Goal: Check status

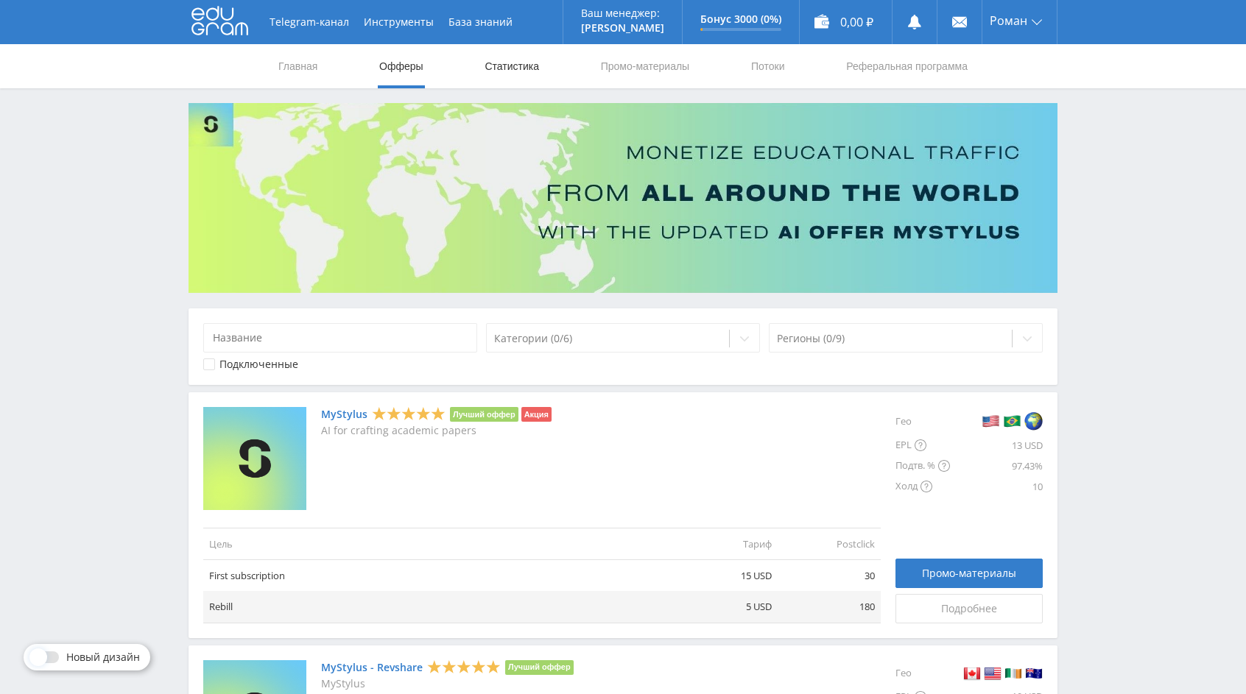
click at [515, 74] on link "Статистика" at bounding box center [511, 66] width 57 height 44
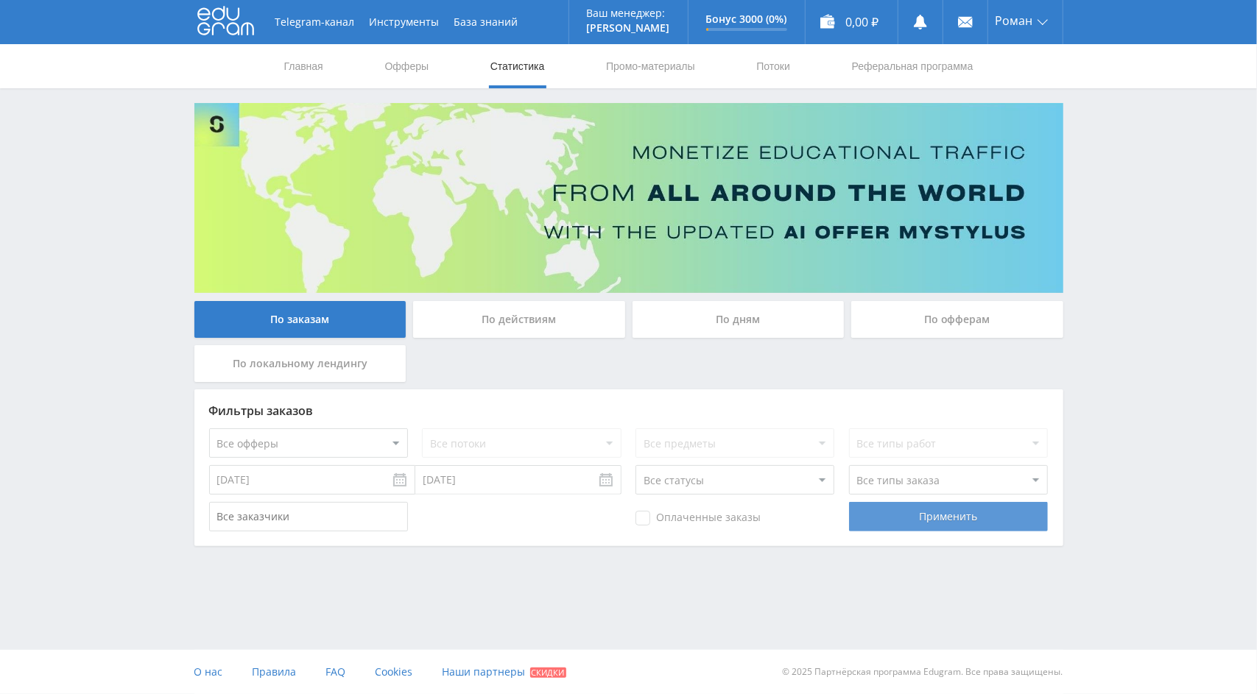
click at [912, 521] on div "Применить" at bounding box center [948, 516] width 199 height 29
click at [534, 324] on div "По действиям" at bounding box center [519, 319] width 212 height 37
click at [0, 0] on input "По действиям" at bounding box center [0, 0] width 0 height 0
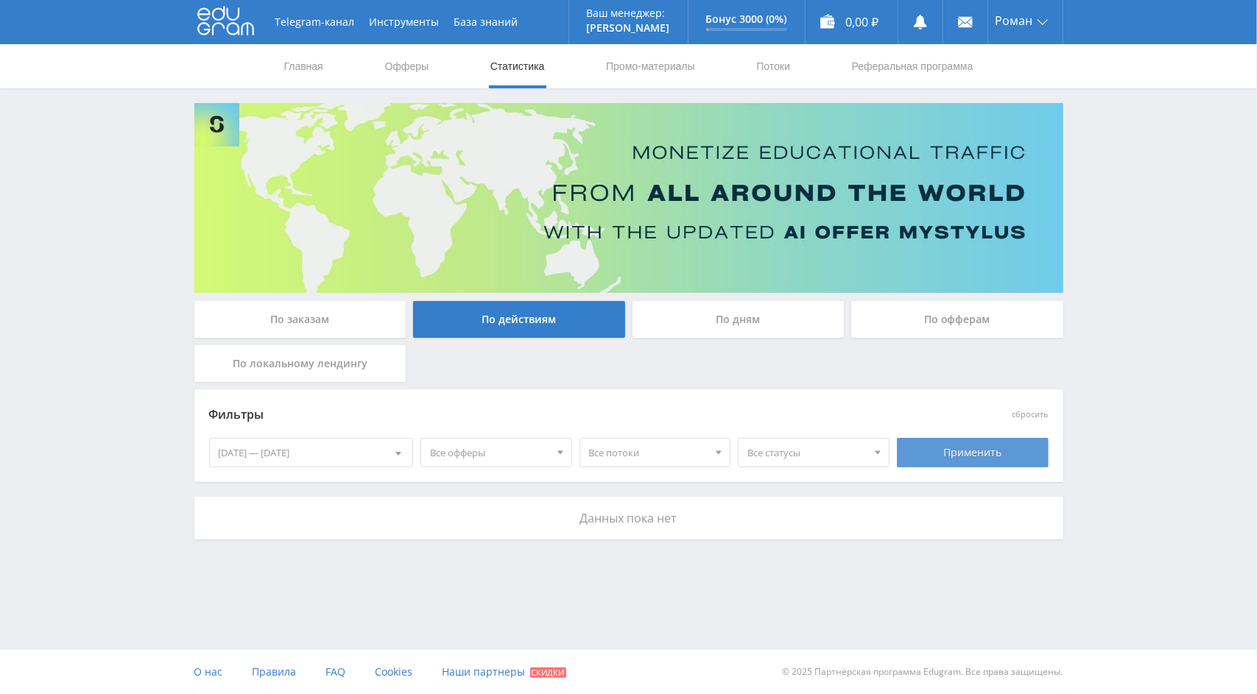
click at [981, 451] on div "Применить" at bounding box center [973, 452] width 152 height 29
click at [362, 360] on div "По локальному лендингу" at bounding box center [300, 363] width 212 height 37
click at [0, 0] on input "По локальному лендингу" at bounding box center [0, 0] width 0 height 0
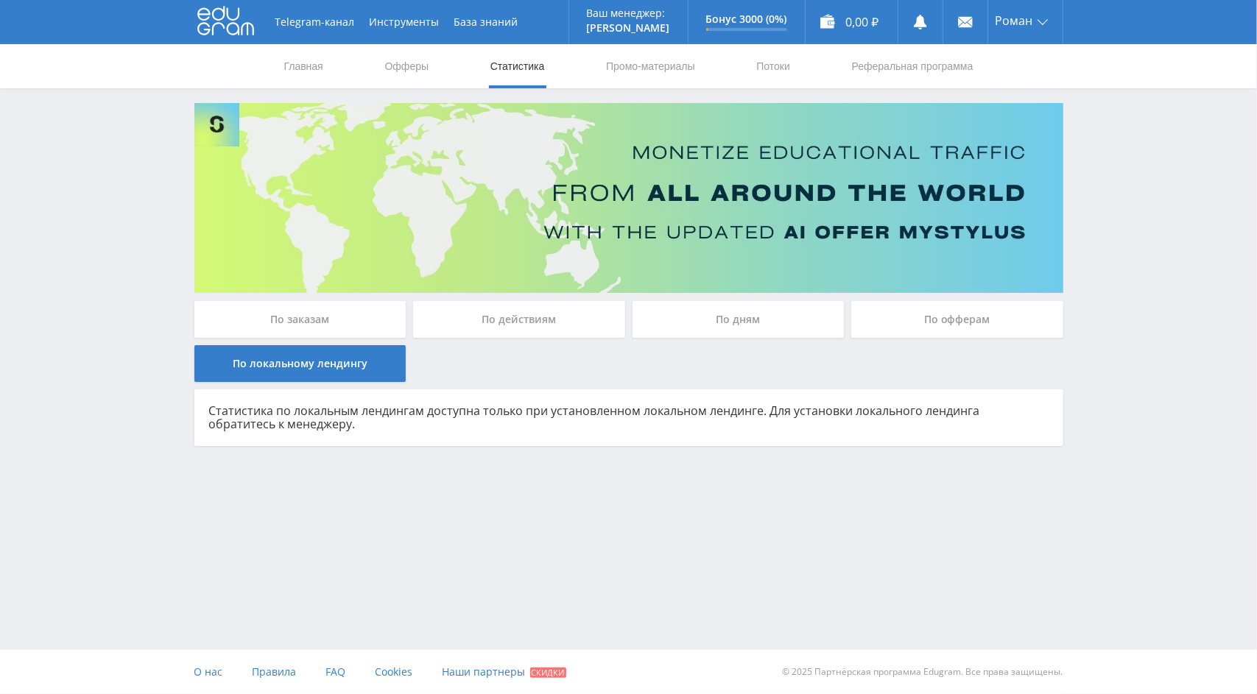
click at [732, 322] on div "По дням" at bounding box center [738, 319] width 212 height 37
click at [0, 0] on input "По дням" at bounding box center [0, 0] width 0 height 0
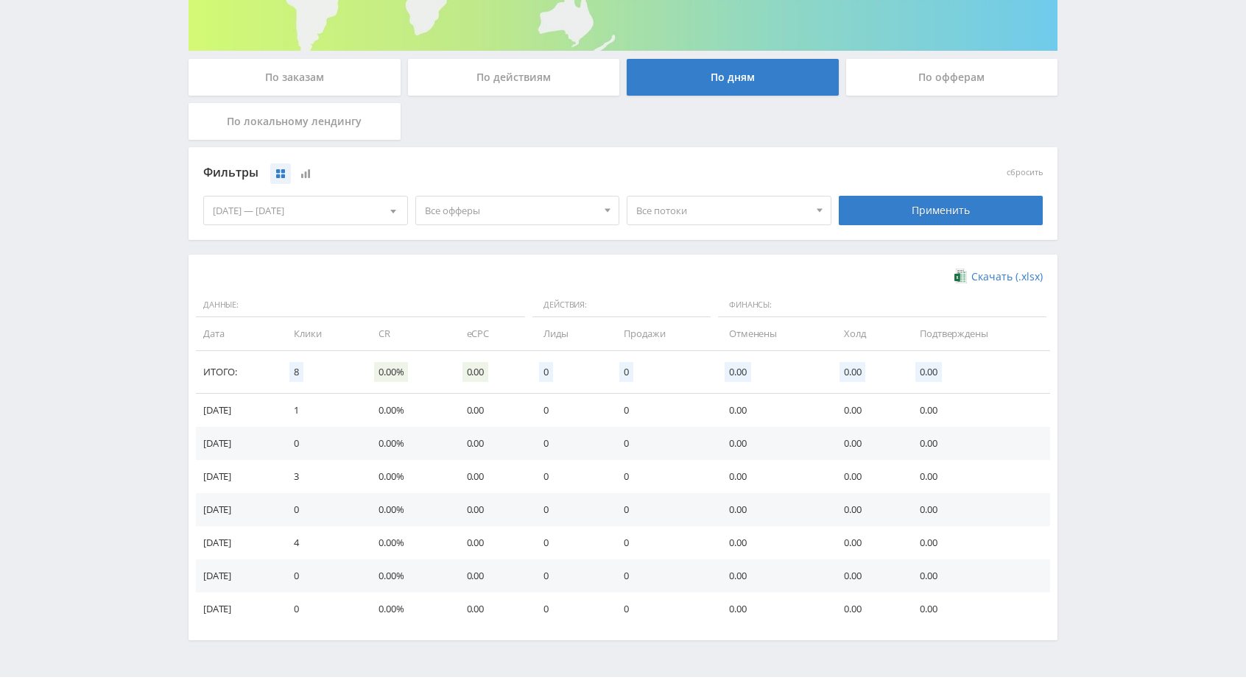
scroll to position [268, 0]
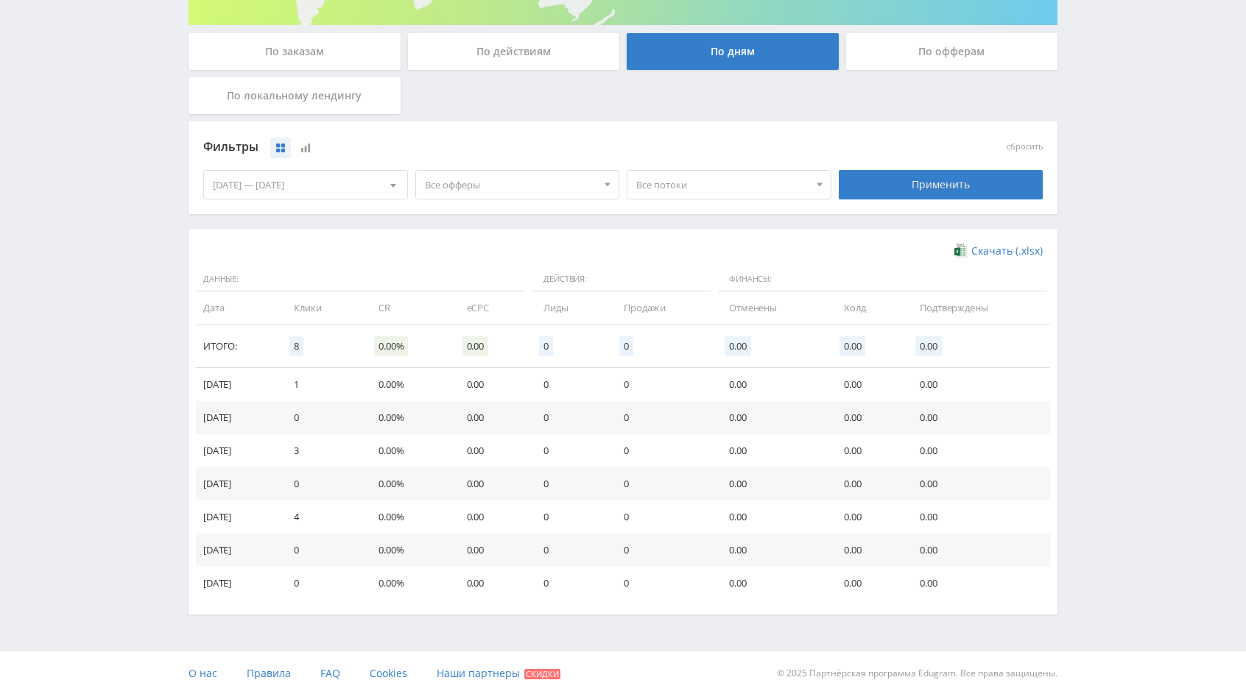
click at [242, 386] on td "[DATE]" at bounding box center [237, 384] width 83 height 33
click at [564, 384] on td "0" at bounding box center [569, 384] width 80 height 33
click at [315, 146] on button at bounding box center [305, 148] width 21 height 21
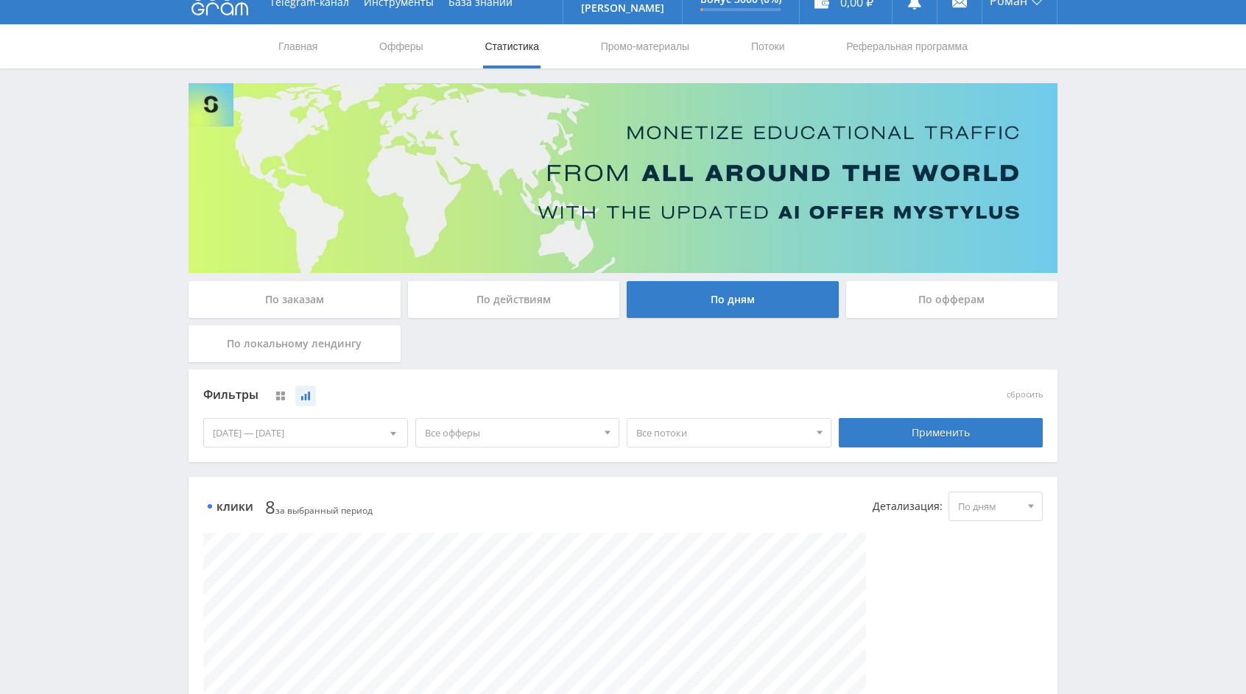
scroll to position [0, 0]
